Goal: Information Seeking & Learning: Check status

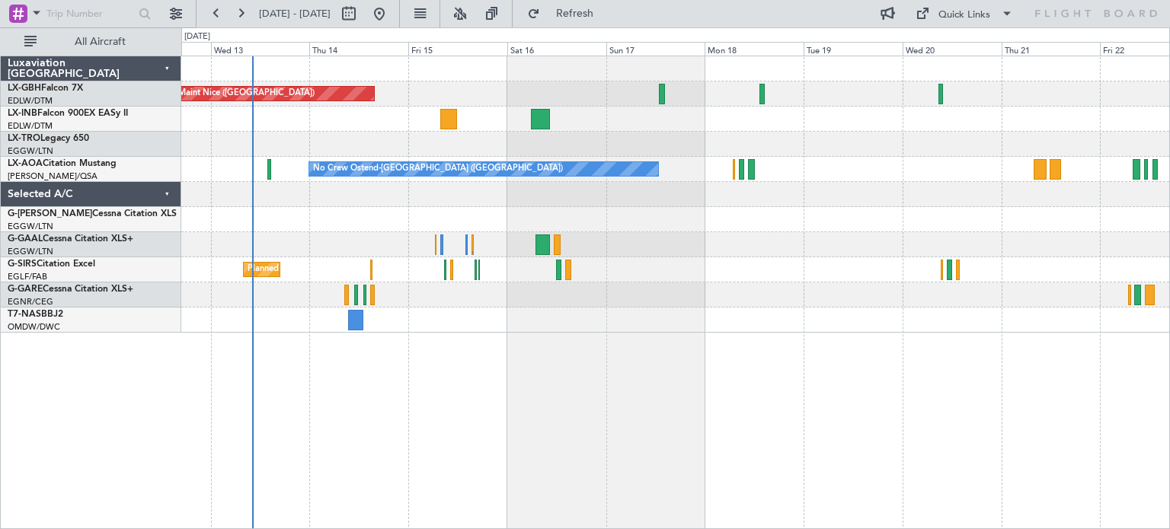
click at [599, 344] on div "Planned Maint Nice ([GEOGRAPHIC_DATA]) Unplanned Maint [GEOGRAPHIC_DATA] ([GEOG…" at bounding box center [675, 293] width 989 height 474
click at [622, 341] on div "Planned Maint Nice ([GEOGRAPHIC_DATA]) Unplanned Maint [GEOGRAPHIC_DATA] ([GEOG…" at bounding box center [675, 293] width 989 height 474
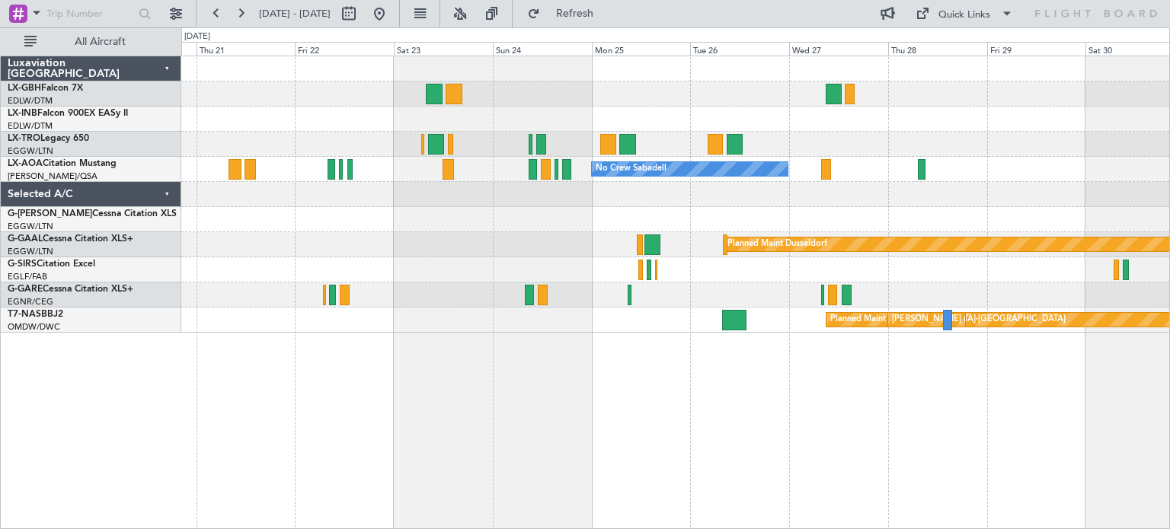
click at [152, 391] on div "No Crew Sabadell Planned [GEOGRAPHIC_DATA] Planned Maint [GEOGRAPHIC_DATA]-[GEO…" at bounding box center [585, 278] width 1170 height 502
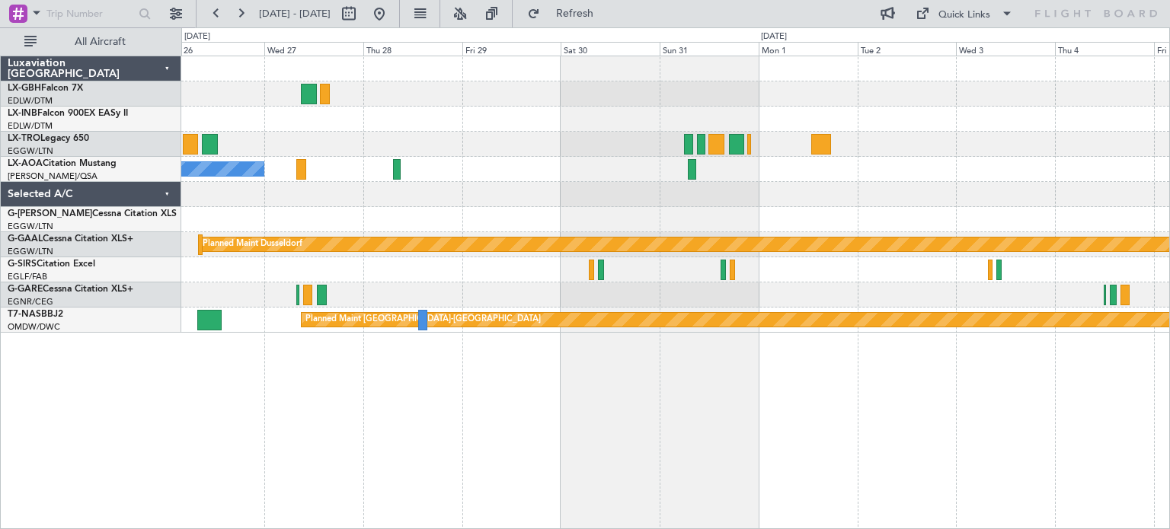
click at [517, 468] on div "No Crew Sabadell No Crew Planned [GEOGRAPHIC_DATA] [PERSON_NAME] ([PERSON_NAME]…" at bounding box center [675, 293] width 989 height 474
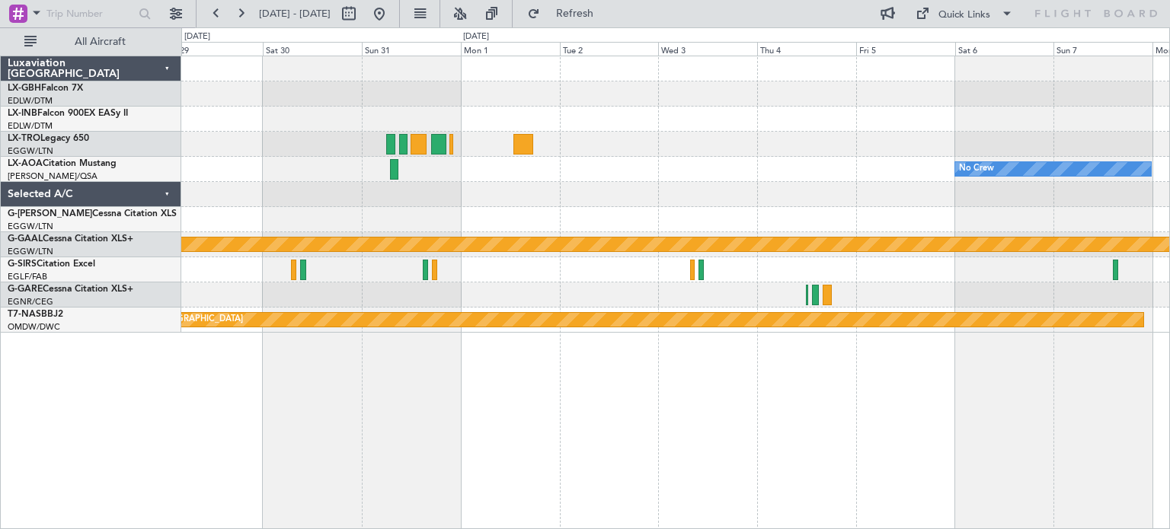
click at [776, 402] on div "No Crew No Crew Sabadell Planned [GEOGRAPHIC_DATA] Planned Maint [GEOGRAPHIC_DA…" at bounding box center [675, 293] width 989 height 474
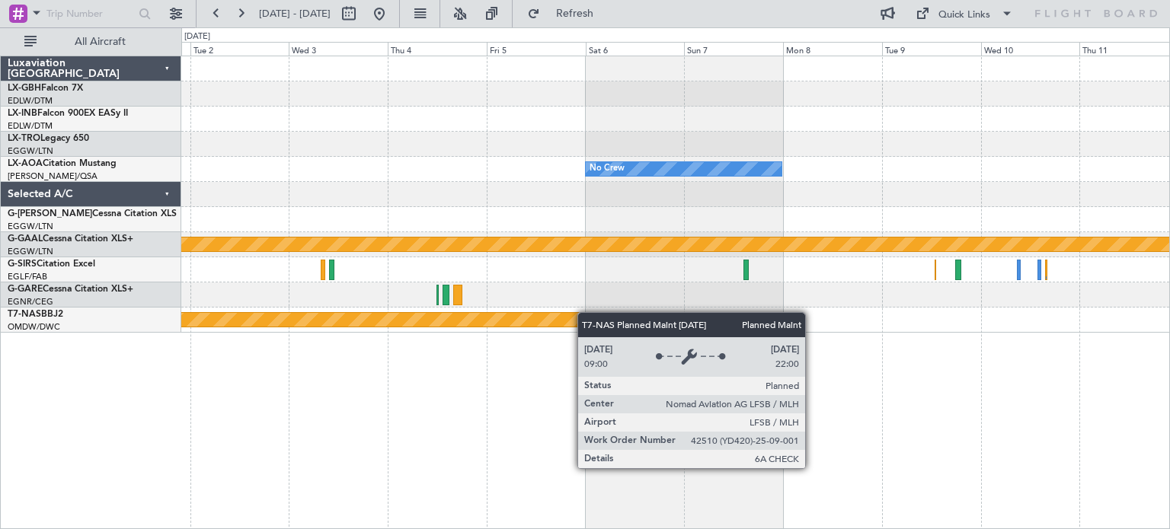
click at [570, 316] on div "No Crew No Crew Sabadell Planned [GEOGRAPHIC_DATA] Planned Maint [GEOGRAPHIC_DA…" at bounding box center [675, 194] width 988 height 277
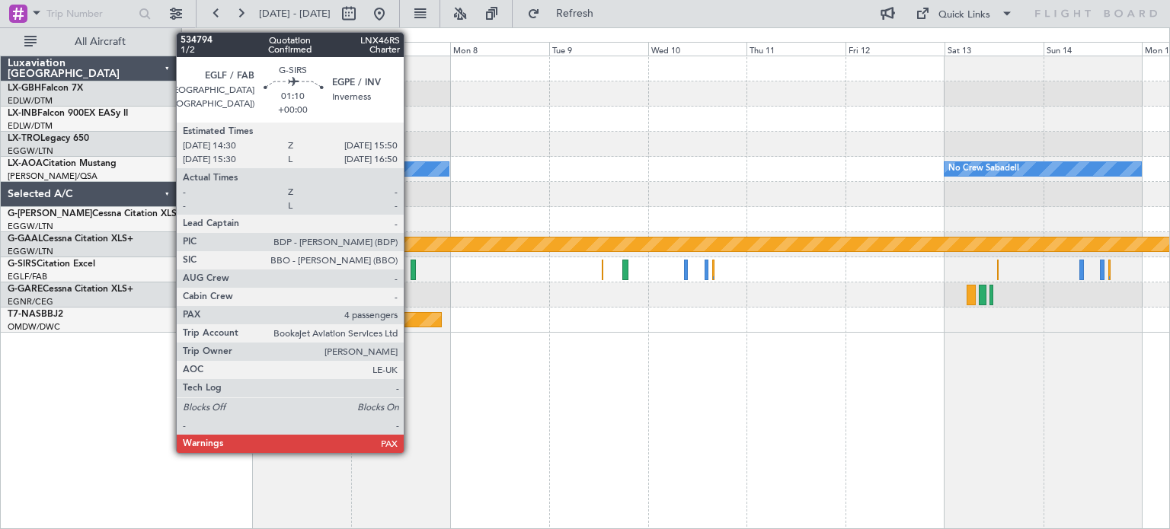
click at [411, 264] on div at bounding box center [414, 270] width 6 height 21
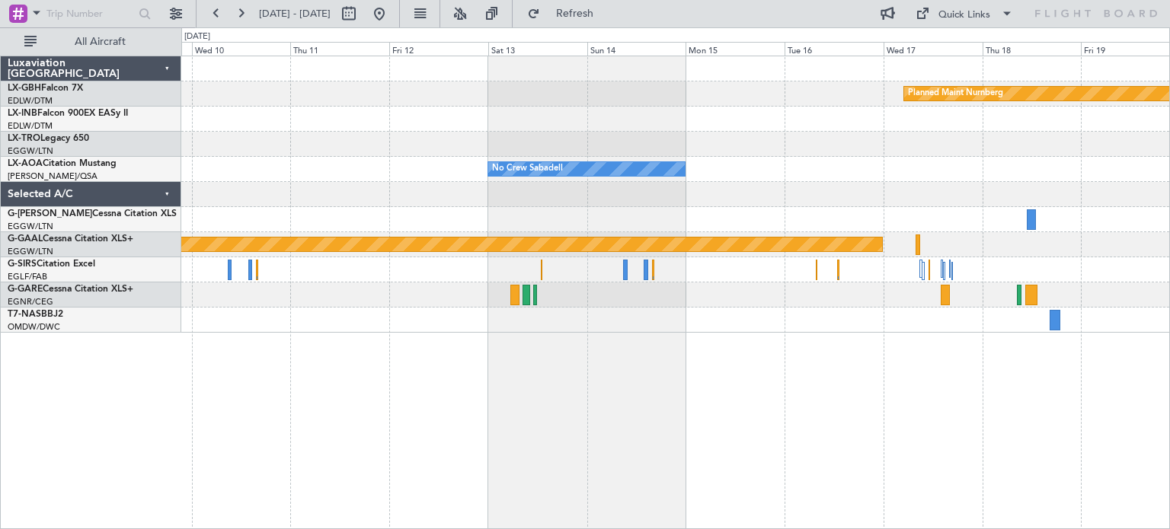
click at [396, 398] on div "Planned Maint Nurnberg No Crew Sabadell No Crew Sabadell No Crew Planned [GEOGR…" at bounding box center [675, 293] width 989 height 474
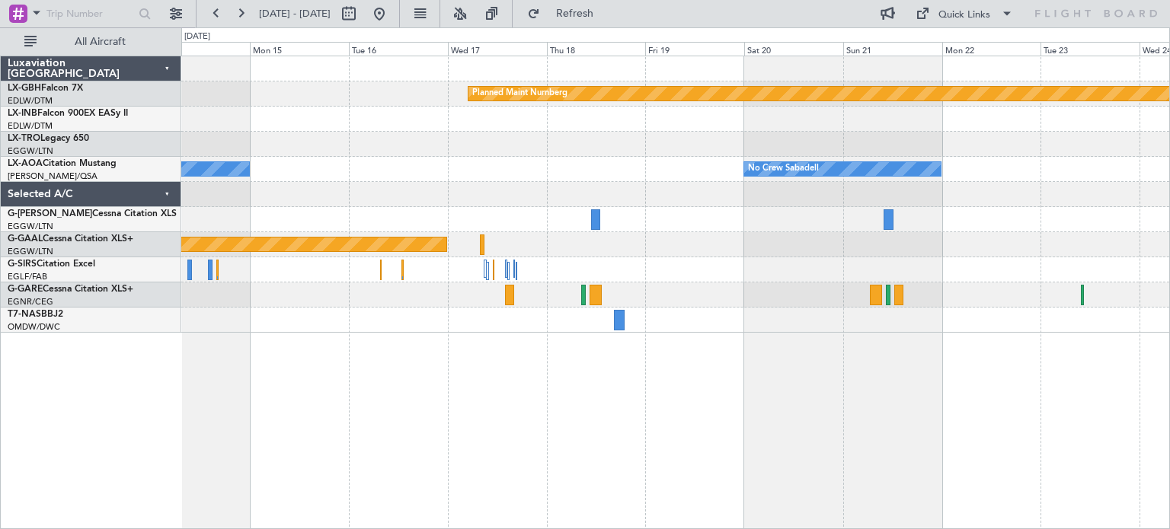
click at [286, 327] on div "Planned Maint Nurnberg No Crew Sabadell No Crew Sabadell Planned [GEOGRAPHIC_DA…" at bounding box center [675, 194] width 988 height 277
